Goal: Share content

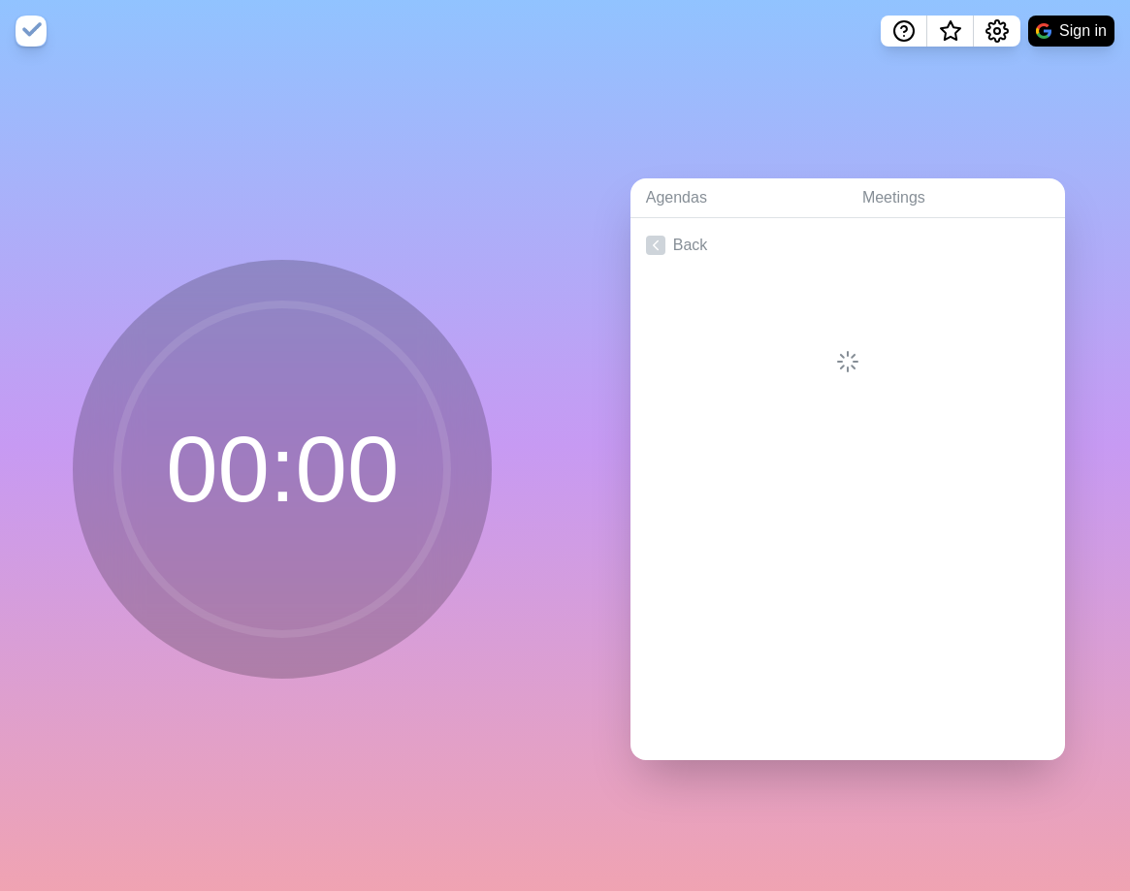
click at [16, 39] on img at bounding box center [31, 31] width 31 height 31
click at [872, 369] on div "Create an Agenda" at bounding box center [847, 489] width 434 height 542
drag, startPoint x: 1108, startPoint y: 0, endPoint x: 691, endPoint y: 201, distance: 462.8
click at [691, 201] on link "Agendas" at bounding box center [738, 198] width 216 height 40
click at [1057, 38] on button "Sign in" at bounding box center [1071, 31] width 86 height 31
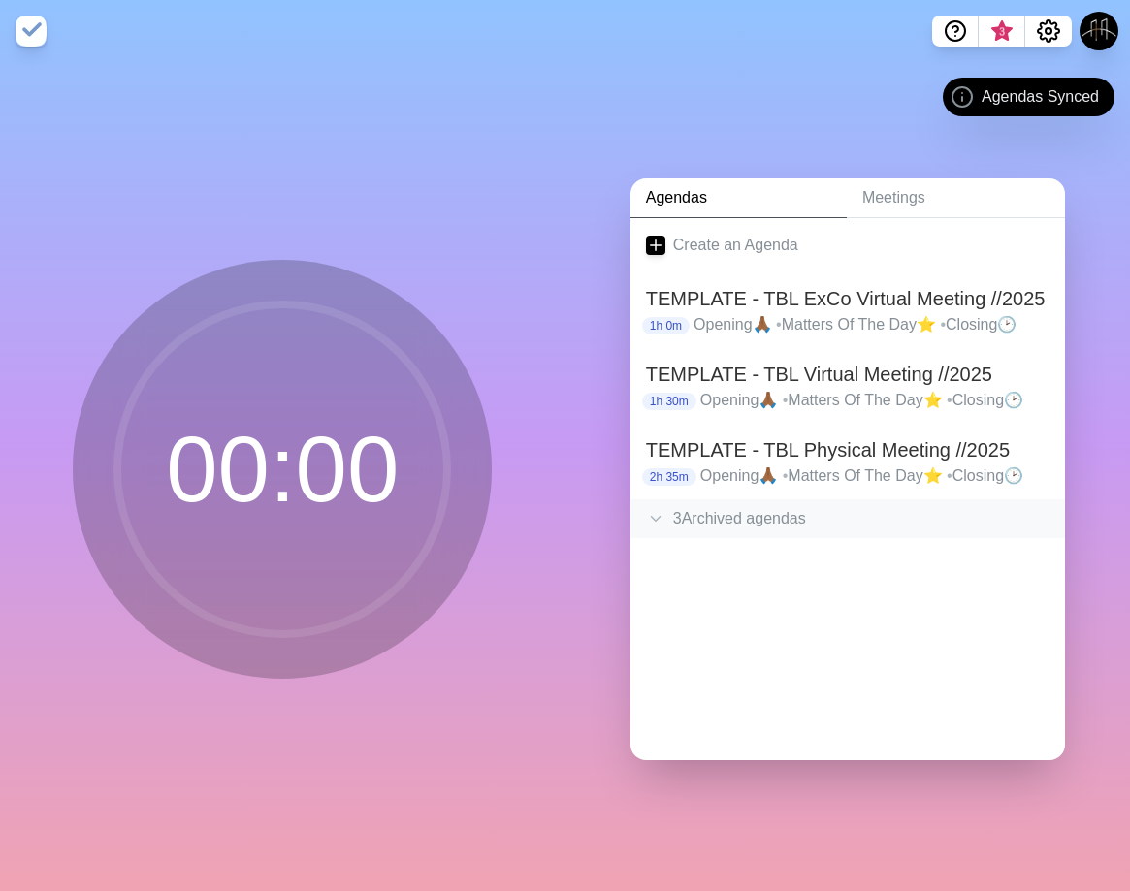
click at [695, 525] on div "3 Archived agenda s" at bounding box center [847, 518] width 434 height 39
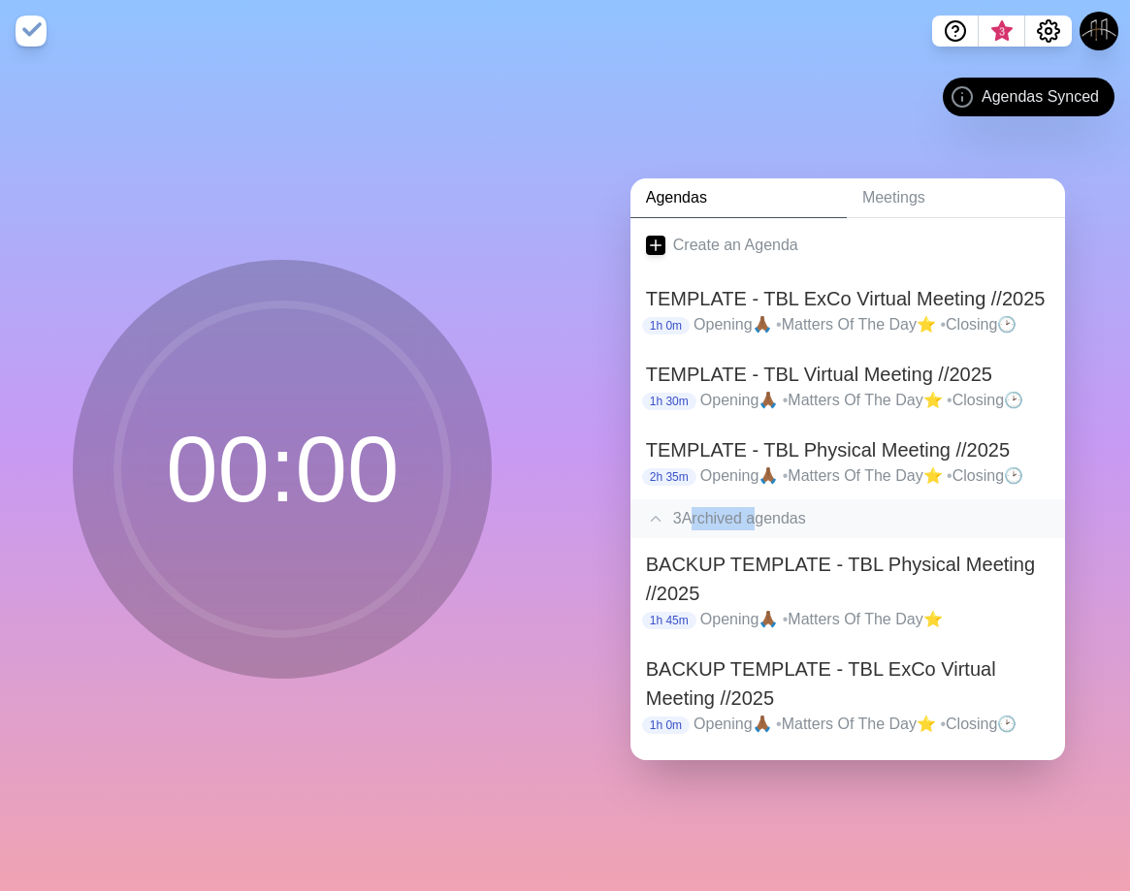
click at [695, 525] on div "3 Archived agenda s" at bounding box center [847, 518] width 434 height 39
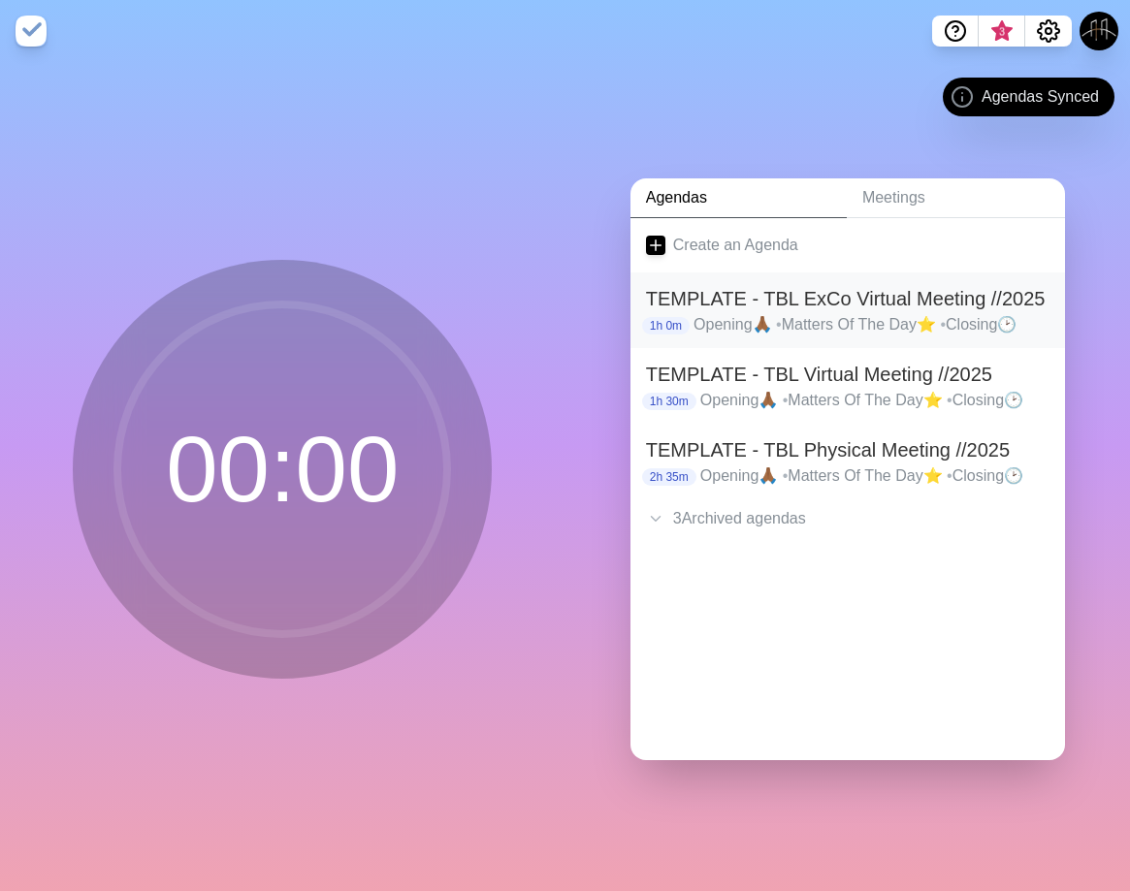
click at [818, 316] on p "Opening🙏🏾 • Matters Of The Day⭐ • Closing🕑" at bounding box center [871, 324] width 356 height 23
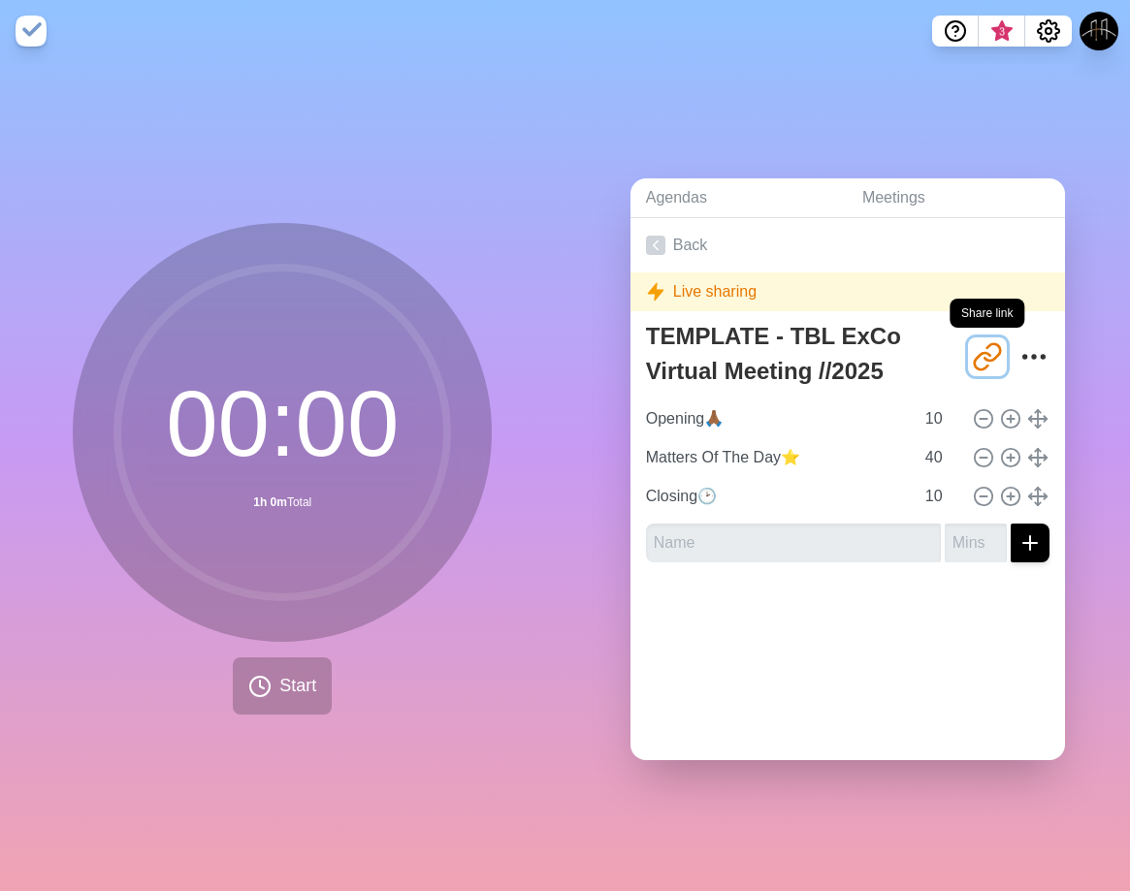
click at [977, 353] on button "http://timeblocks.co/yROKhBnvnuErl70bYklb" at bounding box center [987, 356] width 39 height 39
click at [648, 242] on icon at bounding box center [655, 245] width 19 height 19
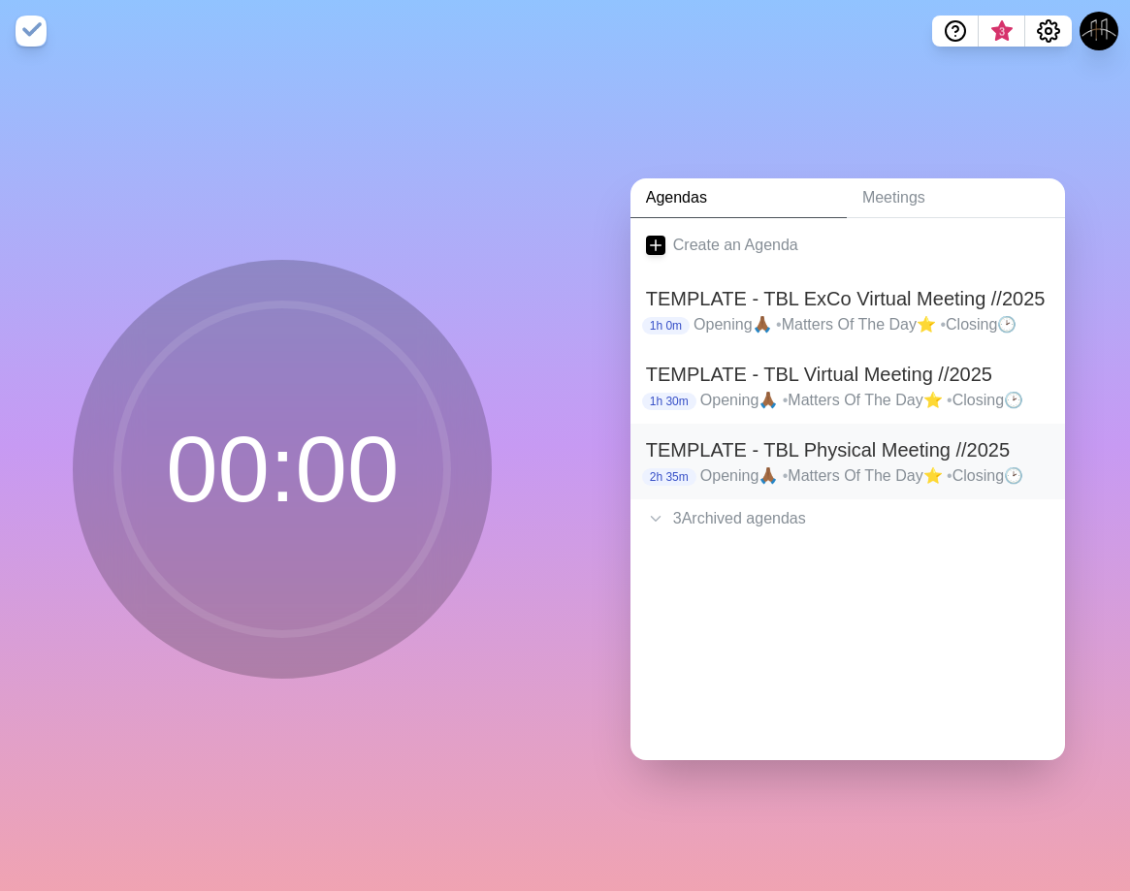
click at [702, 467] on p "Opening🙏🏾 • Matters Of The Day⭐ • Closing🕑" at bounding box center [874, 476] width 349 height 23
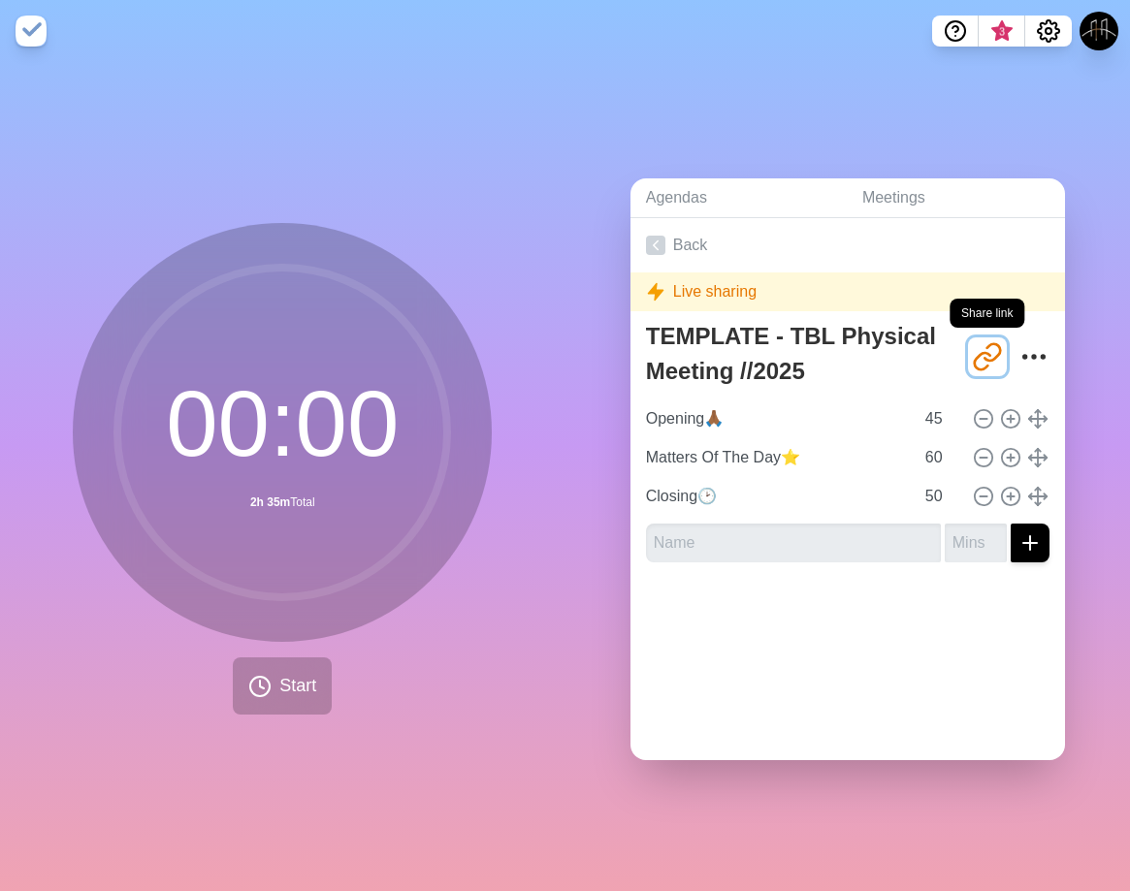
click at [975, 341] on icon "Share link" at bounding box center [987, 356] width 31 height 31
click at [646, 242] on icon at bounding box center [655, 245] width 19 height 19
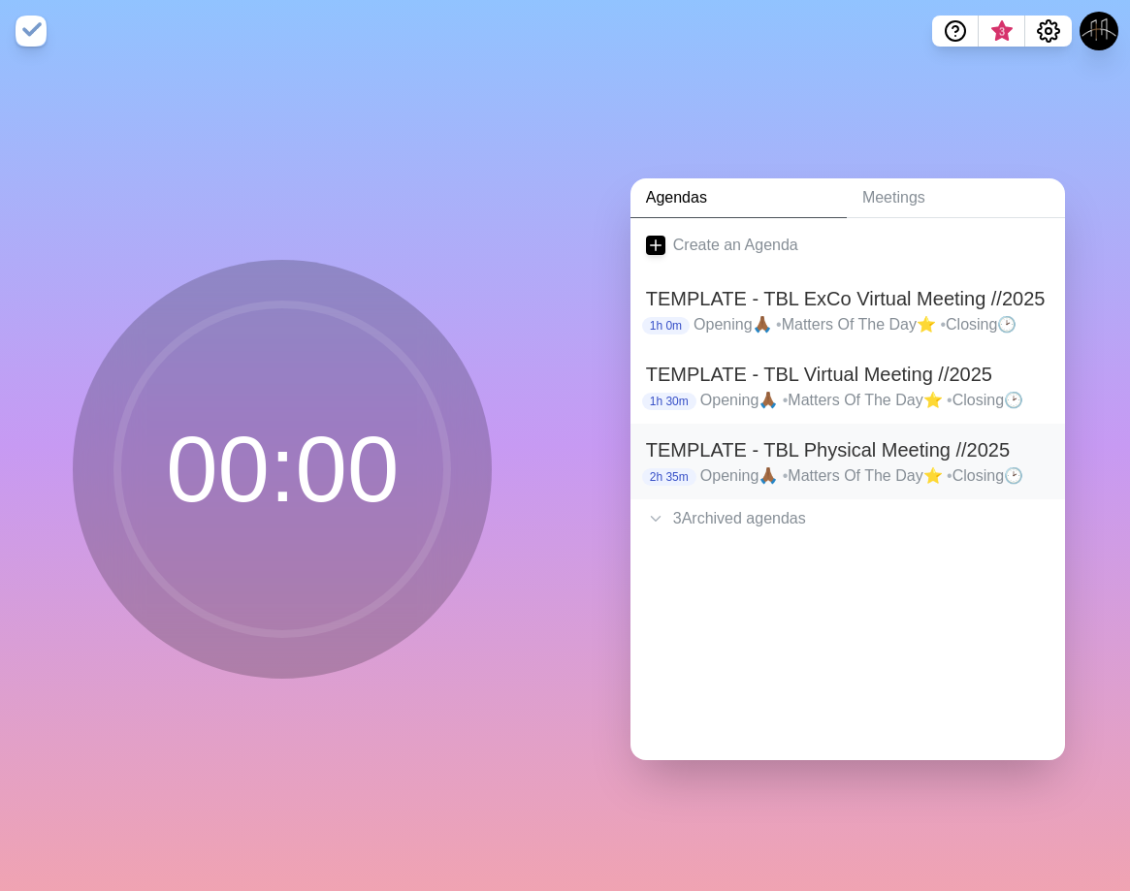
click at [974, 468] on p "Opening🙏🏾 • Matters Of The Day⭐ • Closing🕑" at bounding box center [874, 476] width 349 height 23
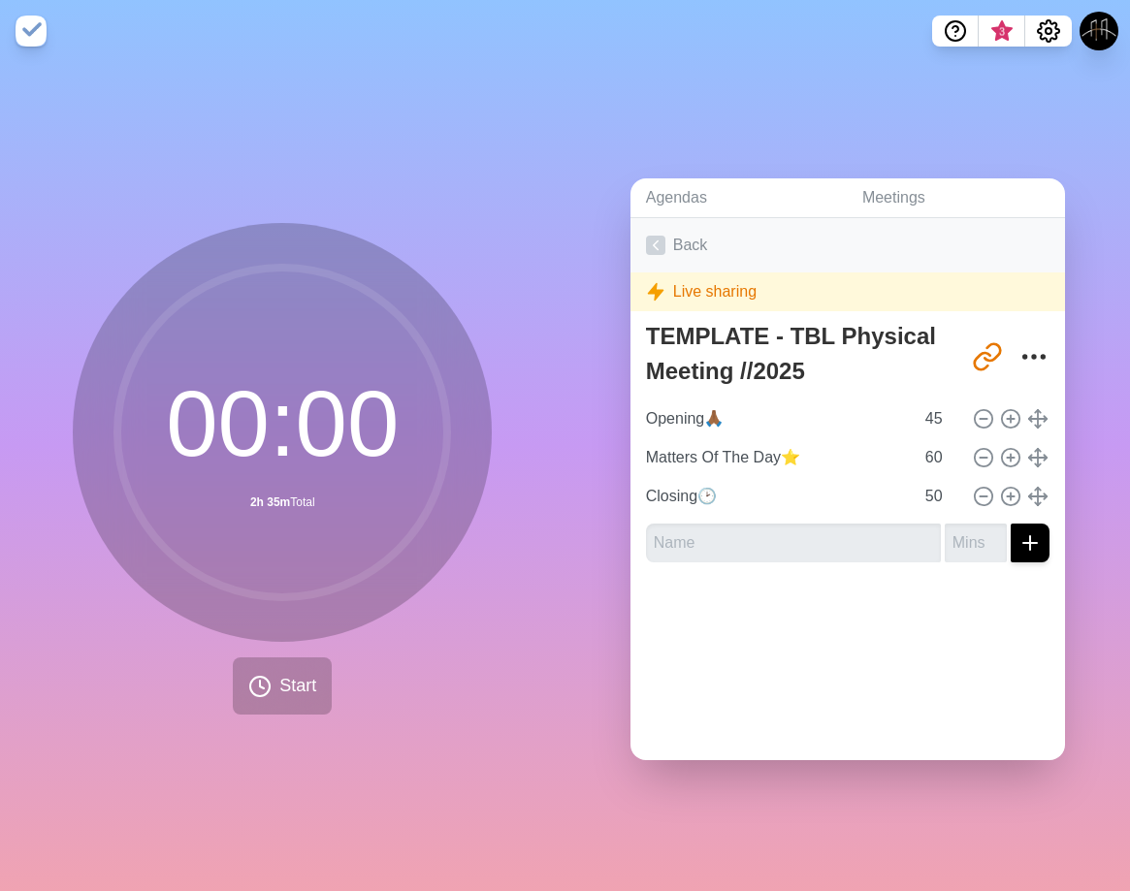
click at [654, 241] on polyline at bounding box center [656, 245] width 5 height 9
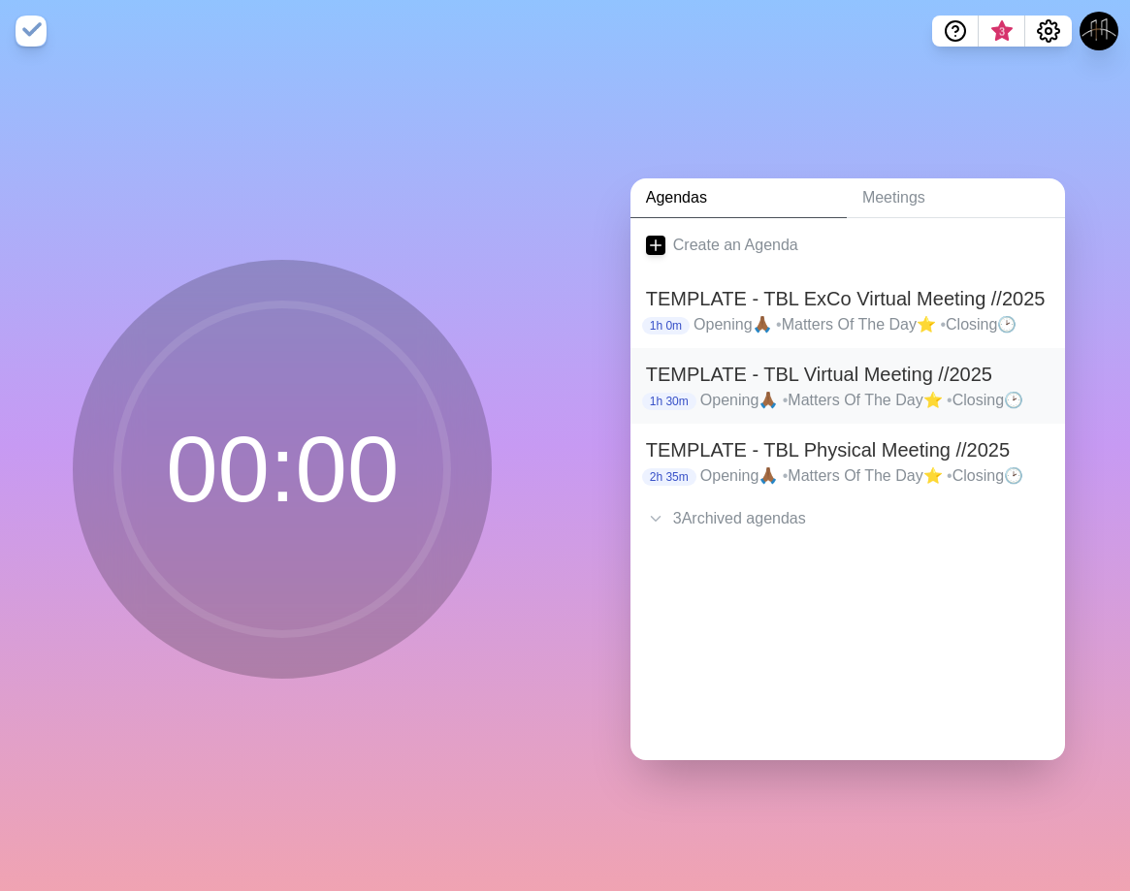
click at [834, 374] on h2 "TEMPLATE - TBL Virtual Meeting //2025" at bounding box center [847, 374] width 403 height 29
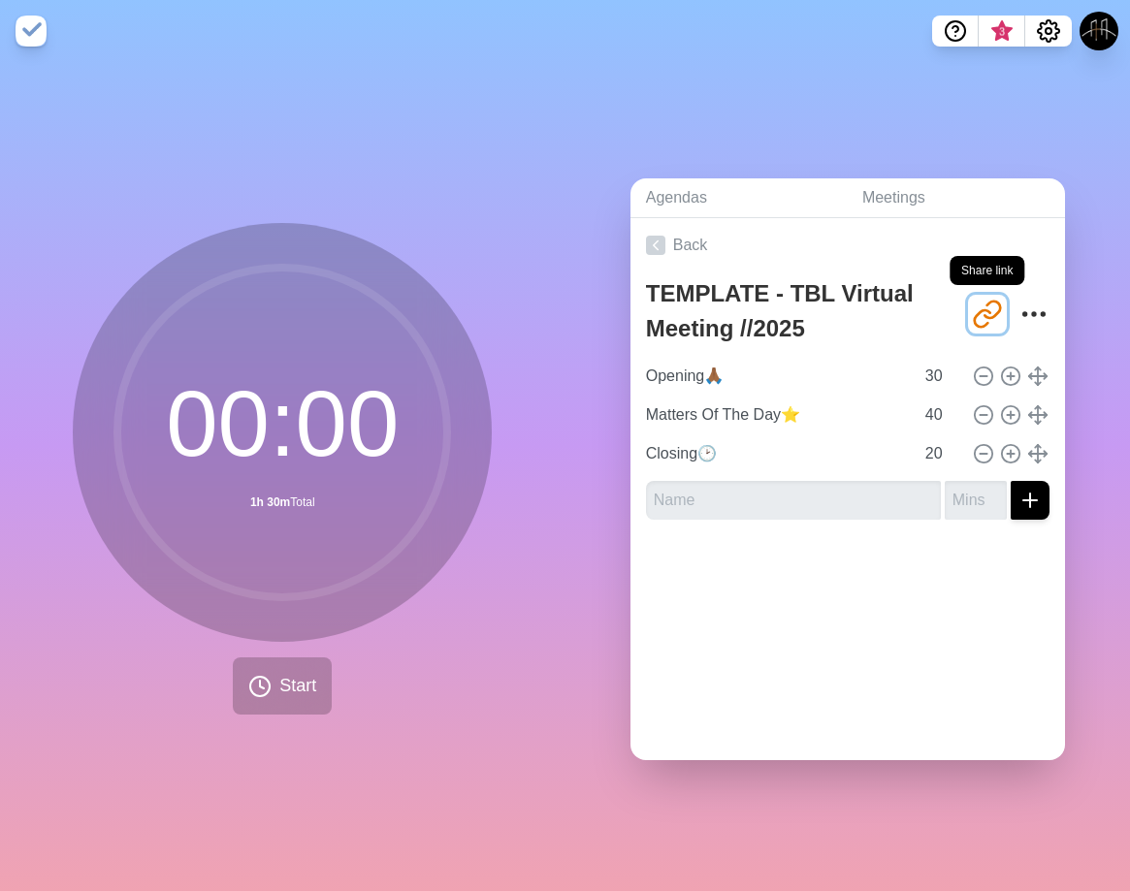
click at [968, 314] on button "[URL][DOMAIN_NAME]" at bounding box center [987, 314] width 39 height 39
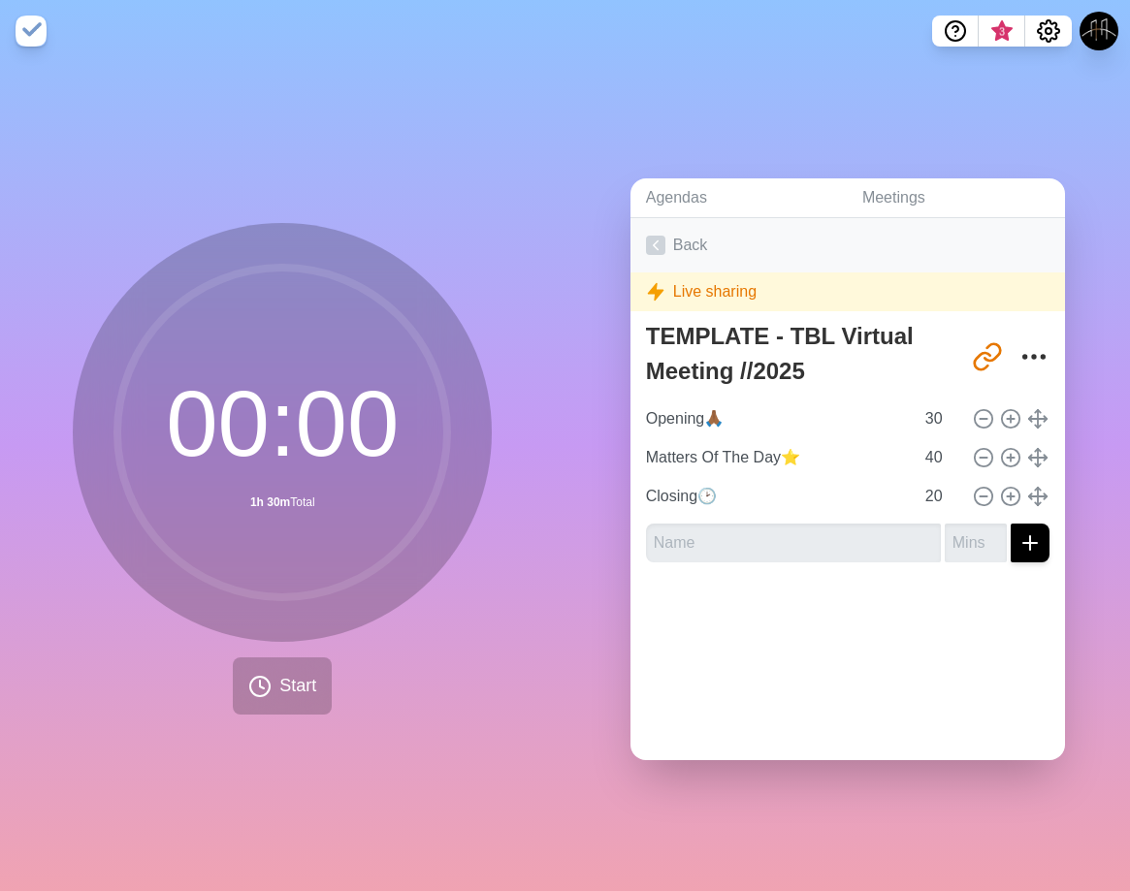
click at [668, 242] on link "Back" at bounding box center [847, 245] width 434 height 54
